Goal: Transaction & Acquisition: Purchase product/service

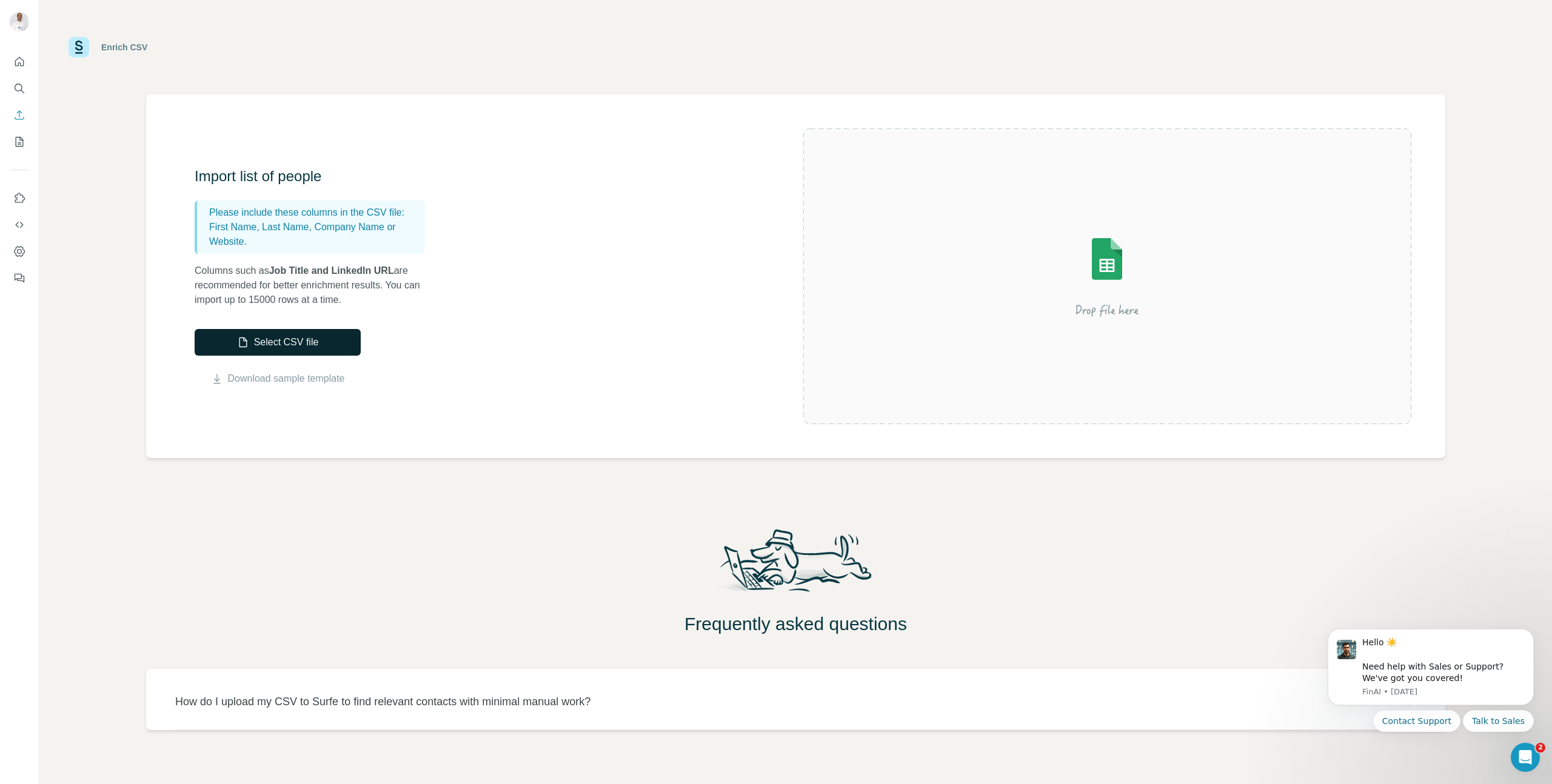
click at [342, 340] on button "Select CSV file" at bounding box center [278, 342] width 166 height 27
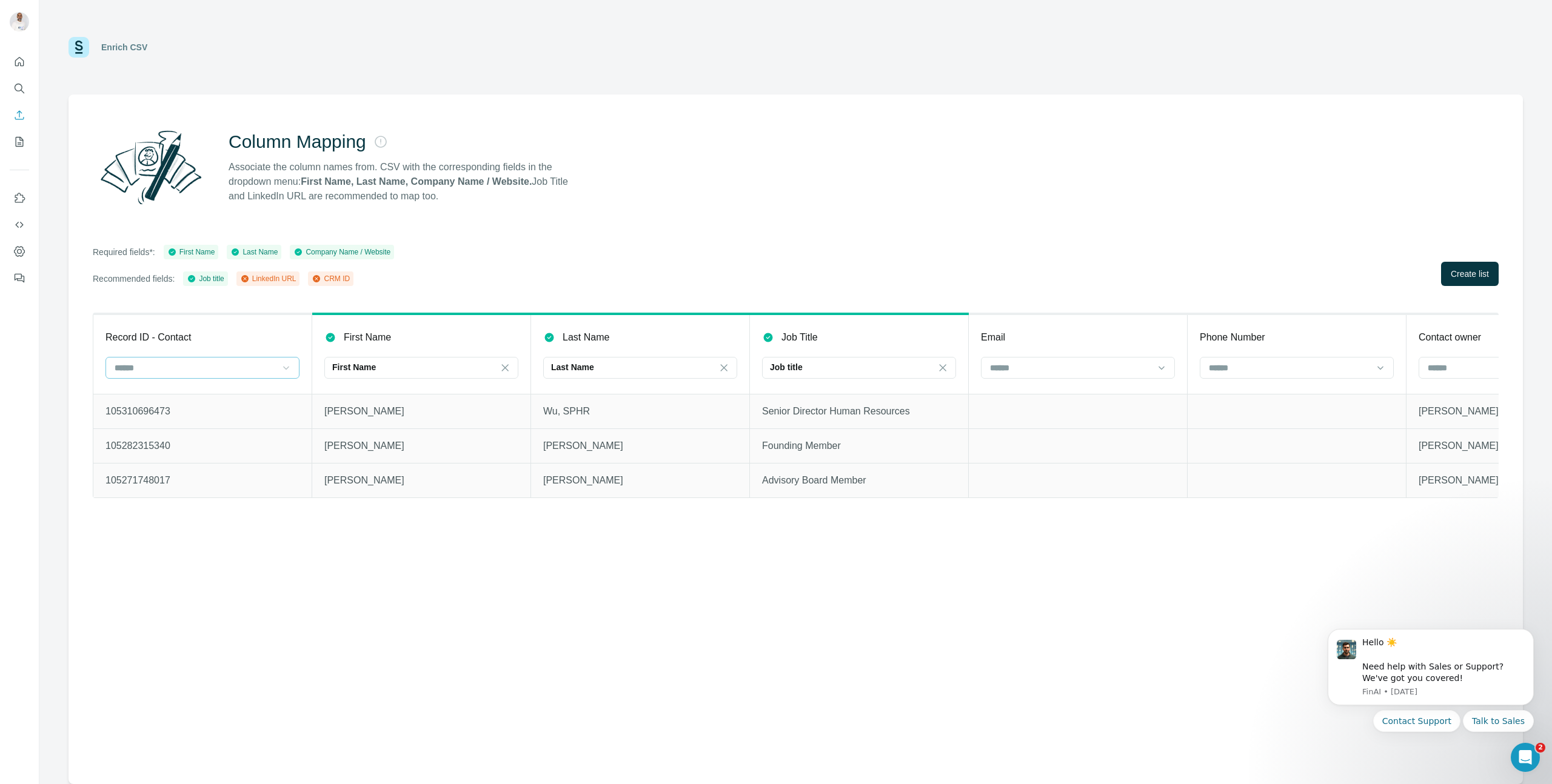
click at [288, 368] on icon at bounding box center [286, 368] width 12 height 12
click at [239, 416] on div "CRM ID" at bounding box center [203, 417] width 174 height 12
click at [1486, 276] on span "Create list" at bounding box center [1470, 274] width 38 height 12
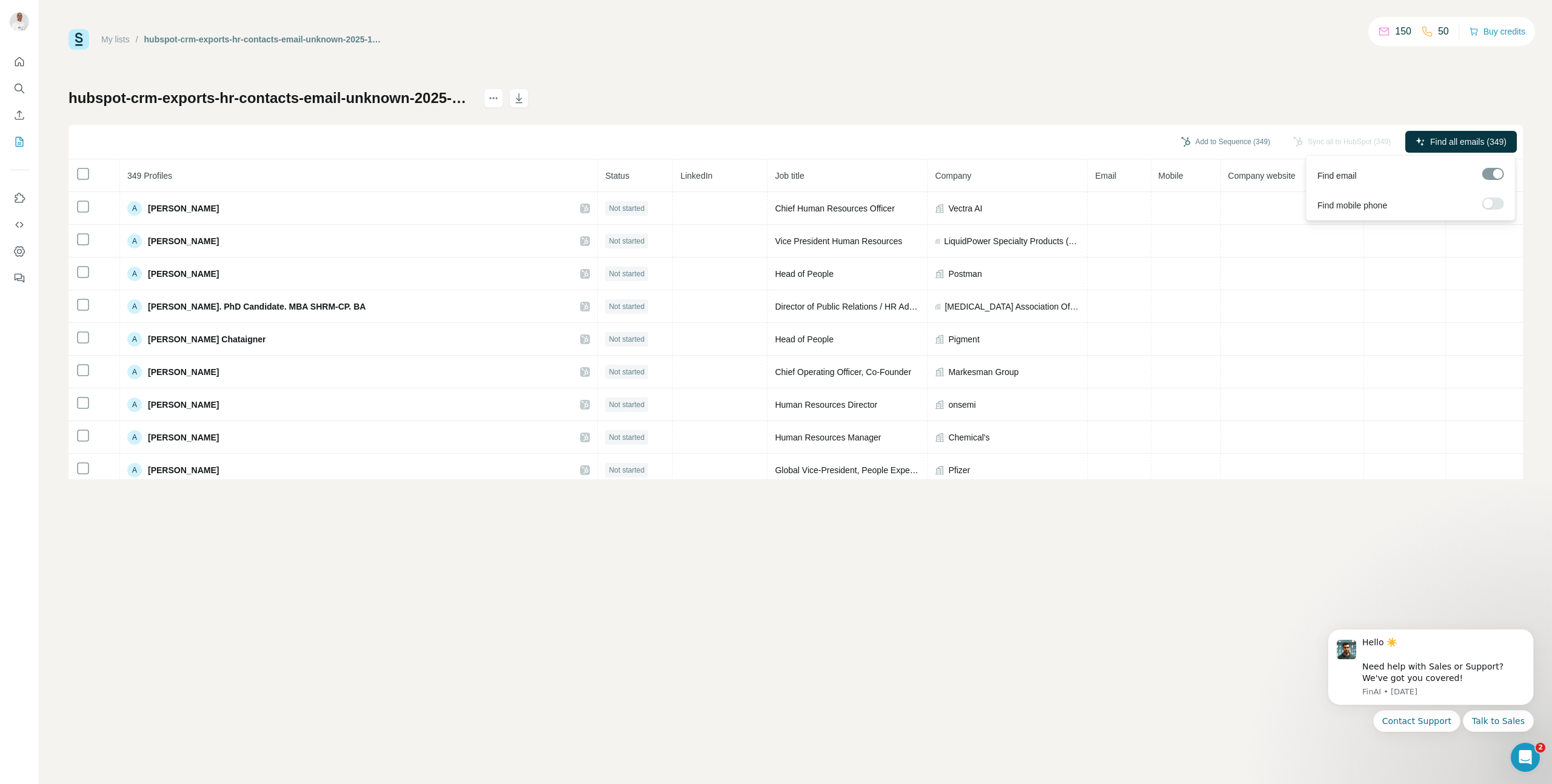
click at [1490, 203] on div at bounding box center [1488, 204] width 10 height 10
click at [1446, 142] on span "Find all emails & mobiles (349)" at bounding box center [1448, 142] width 116 height 12
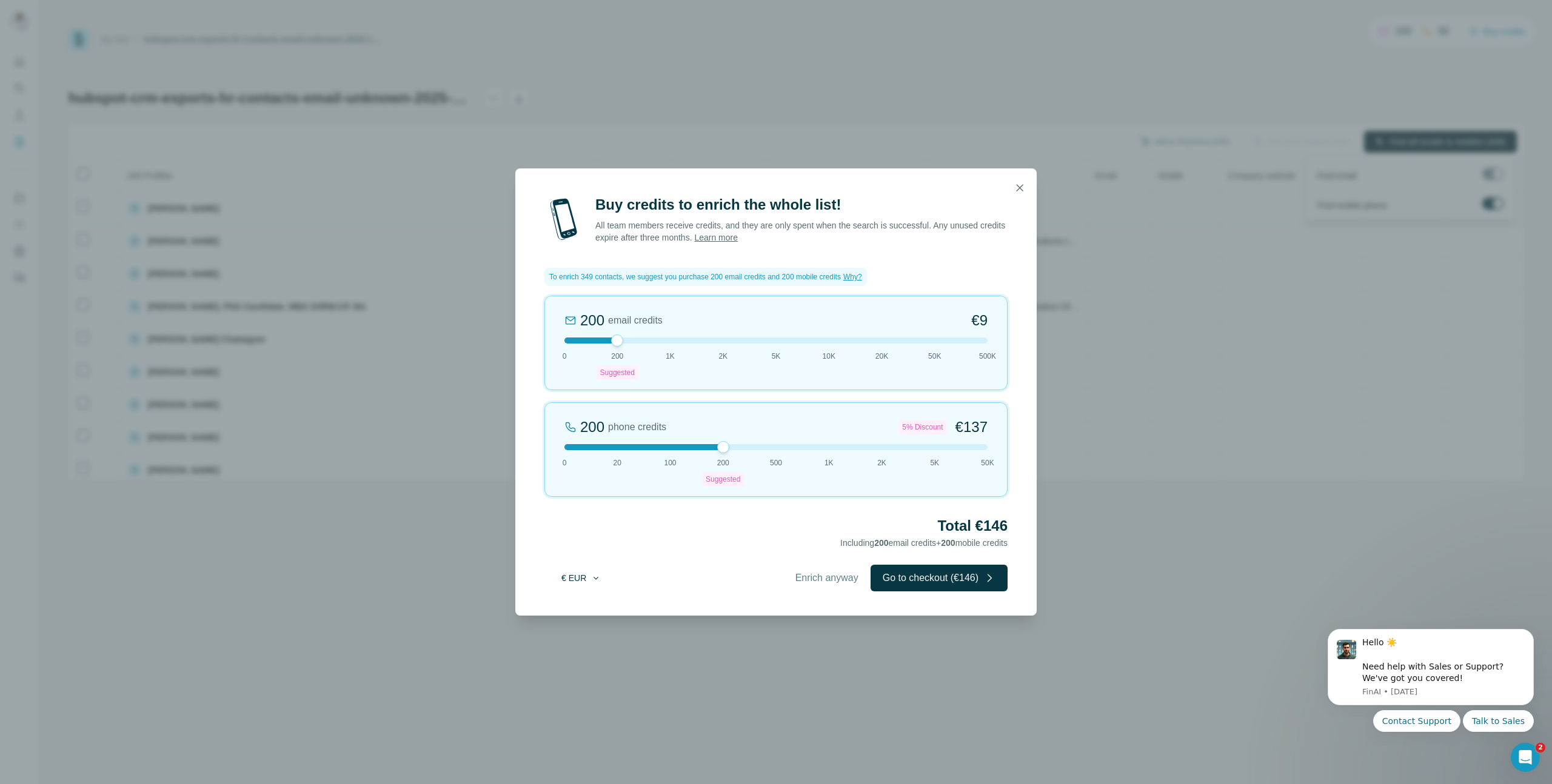
click at [578, 580] on button "€ EUR" at bounding box center [582, 578] width 57 height 22
click at [588, 610] on div "$ USD" at bounding box center [606, 605] width 102 height 12
click at [799, 577] on span "Enrich anyway" at bounding box center [826, 578] width 63 height 14
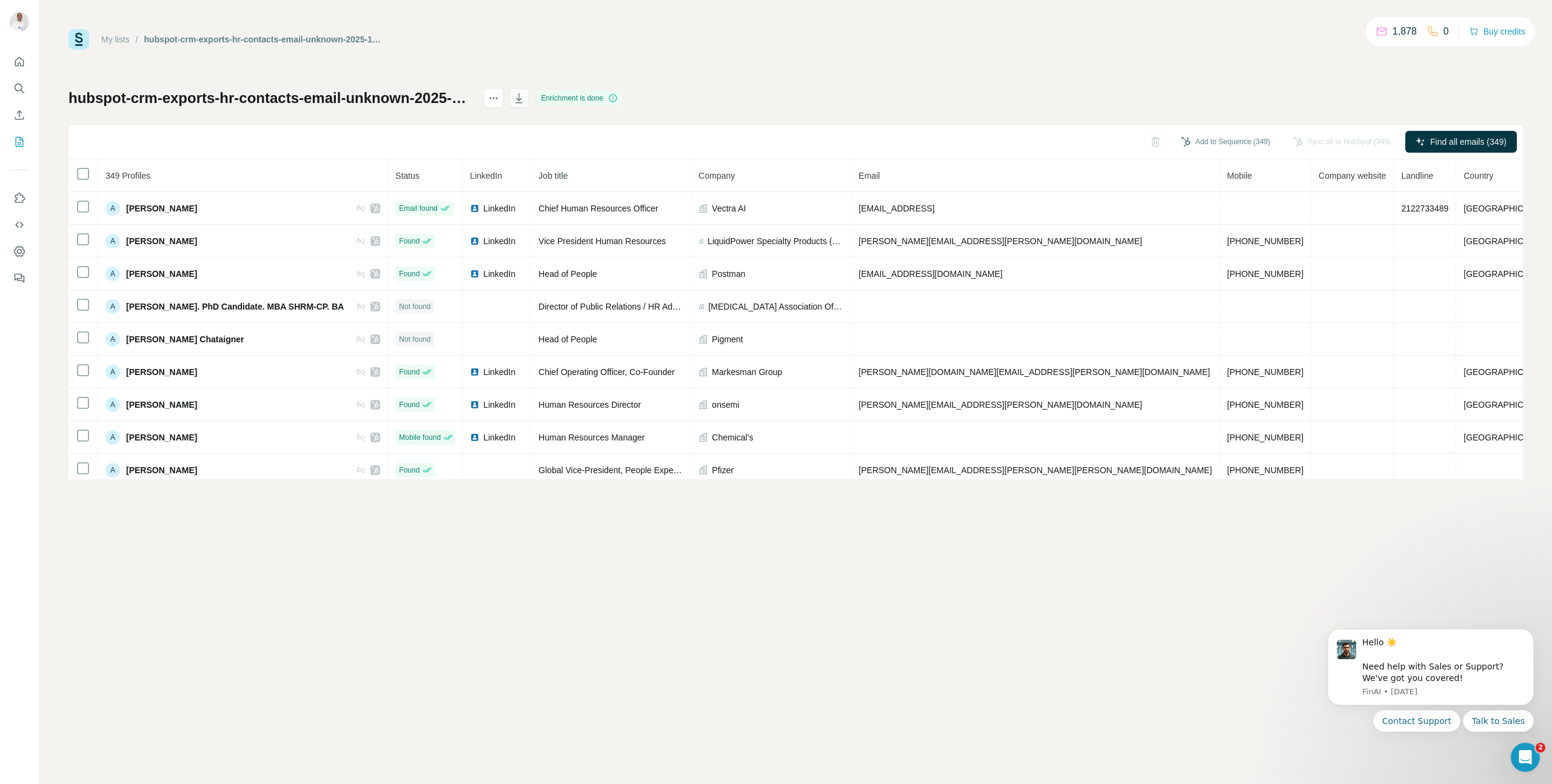
click at [525, 101] on icon "button" at bounding box center [519, 98] width 12 height 12
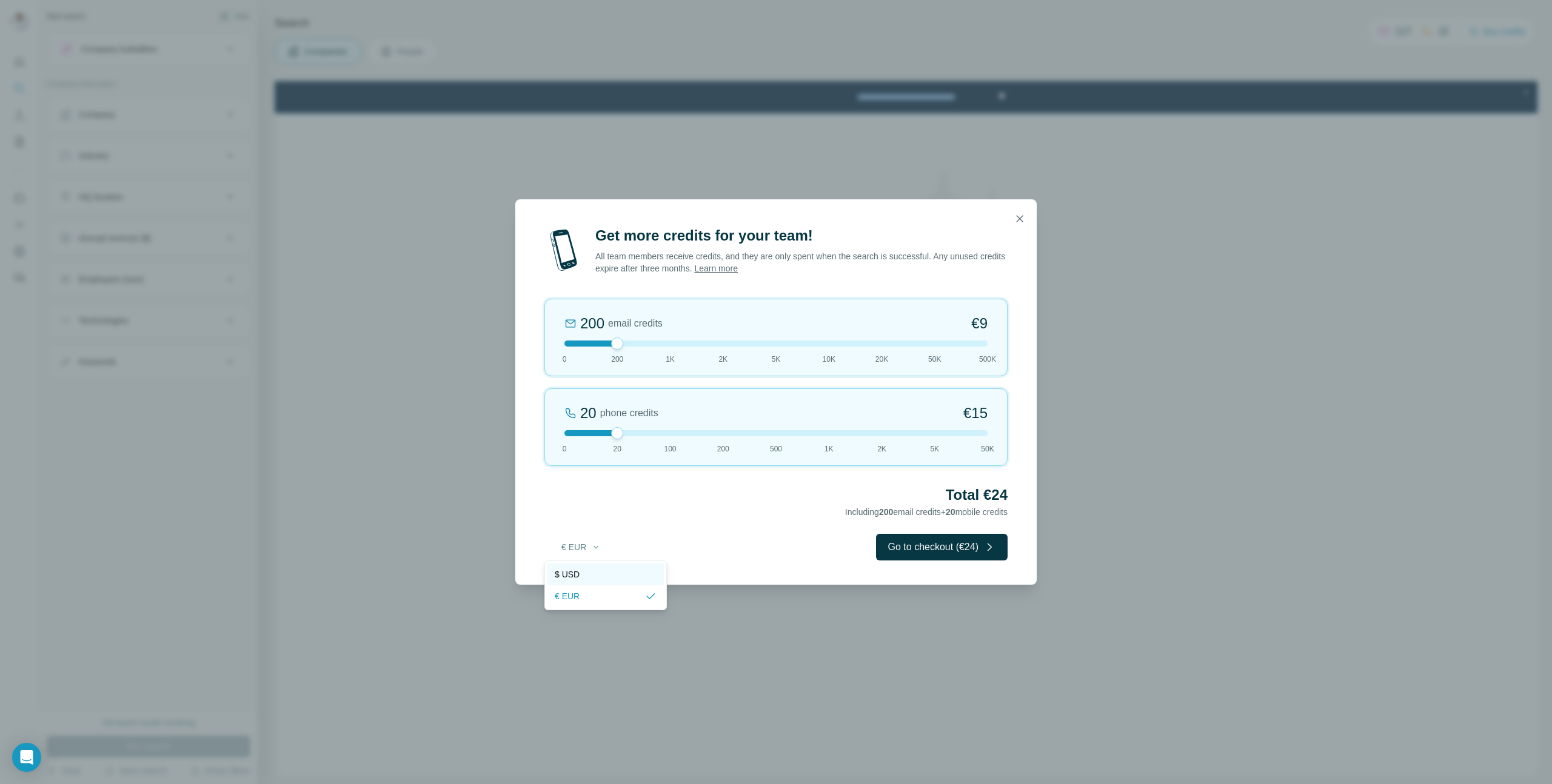
click at [590, 576] on div "$ USD" at bounding box center [606, 574] width 102 height 12
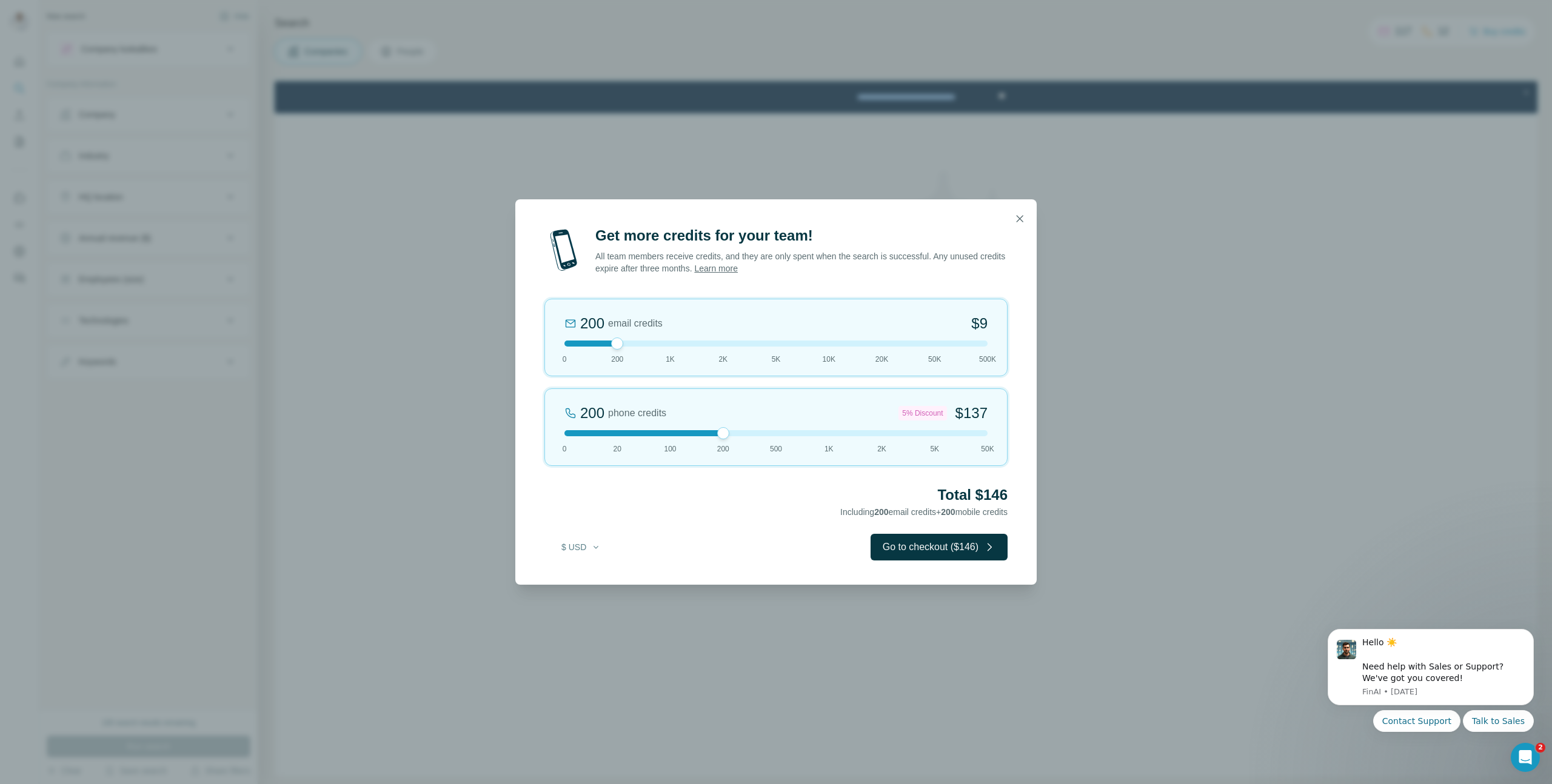
drag, startPoint x: 618, startPoint y: 436, endPoint x: 724, endPoint y: 432, distance: 106.1
click at [724, 432] on div at bounding box center [723, 434] width 12 height 12
drag, startPoint x: 618, startPoint y: 346, endPoint x: 822, endPoint y: 339, distance: 204.1
click at [822, 339] on div "10K email credits 12% Discount $370 0 200 1K 2K 5K 10K 20K 50K 500K" at bounding box center [776, 338] width 463 height 78
drag, startPoint x: 722, startPoint y: 434, endPoint x: 827, endPoint y: 434, distance: 105.0
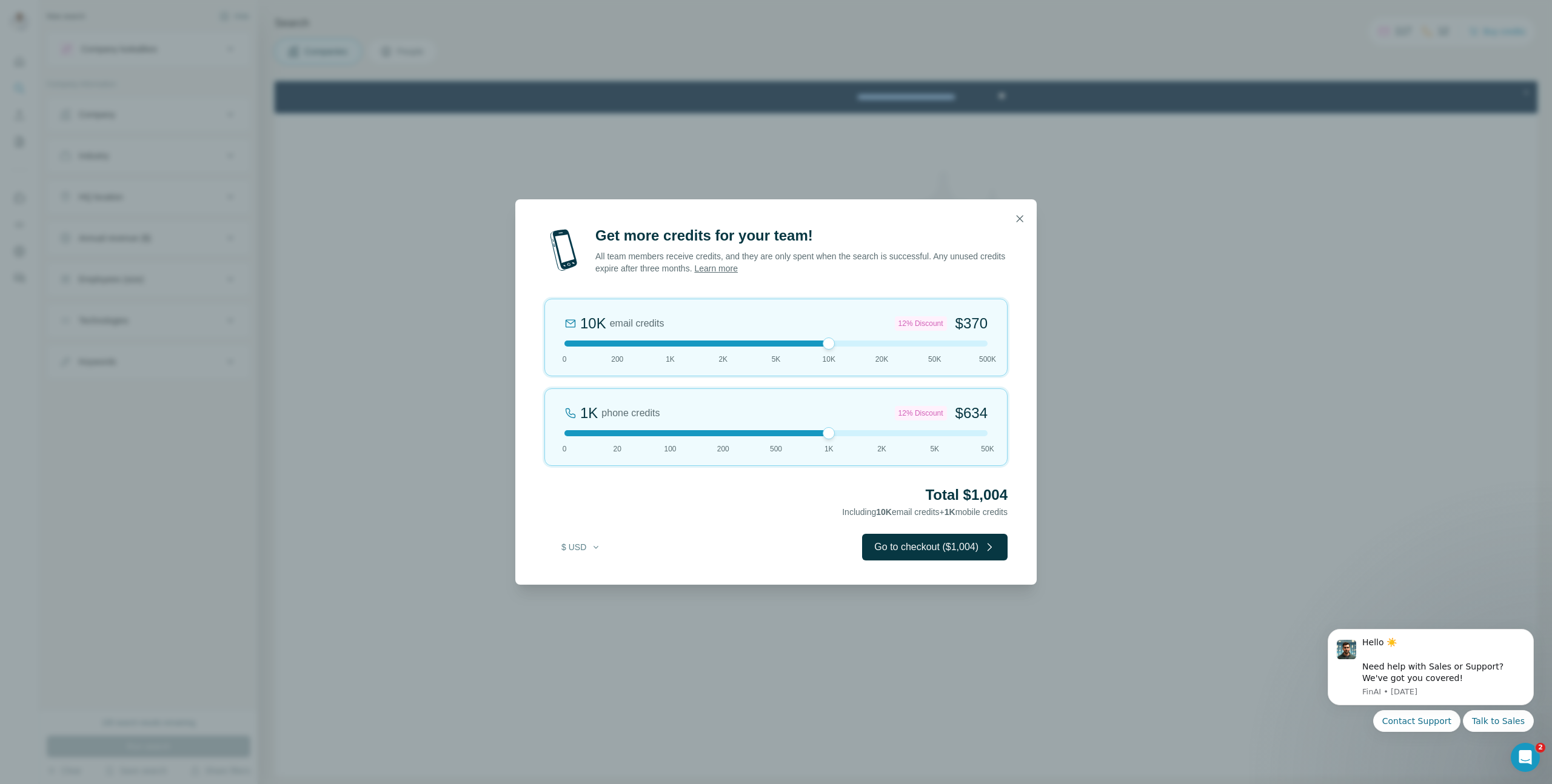
click at [827, 434] on div at bounding box center [829, 434] width 12 height 12
drag, startPoint x: 830, startPoint y: 434, endPoint x: 684, endPoint y: 435, distance: 146.0
click at [684, 435] on div at bounding box center [776, 433] width 423 height 6
drag, startPoint x: 830, startPoint y: 342, endPoint x: 725, endPoint y: 343, distance: 105.0
click at [725, 343] on div at bounding box center [723, 343] width 12 height 12
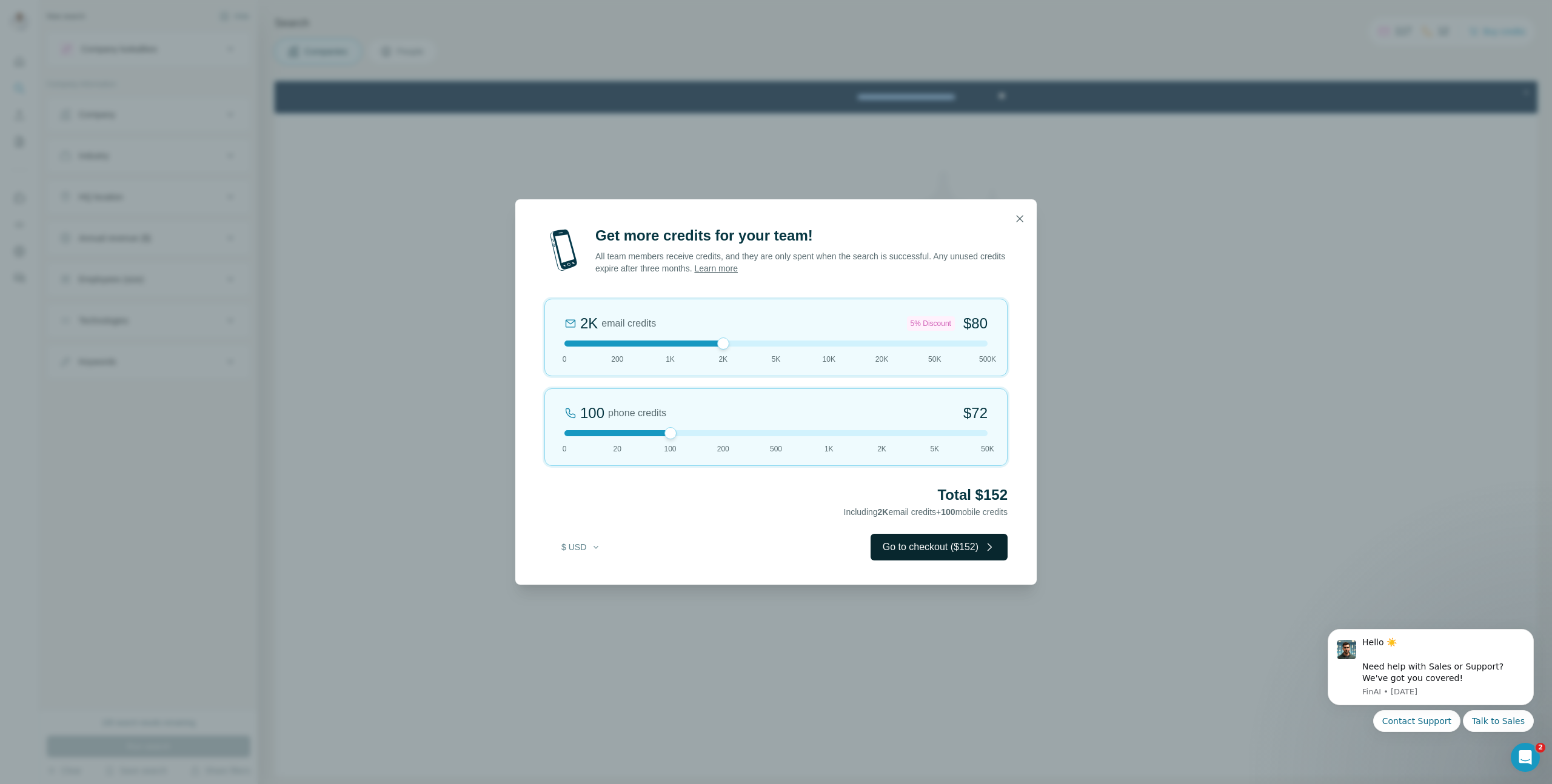
click at [968, 553] on button "Go to checkout ($152)" at bounding box center [938, 547] width 137 height 27
